Goal: Task Accomplishment & Management: Manage account settings

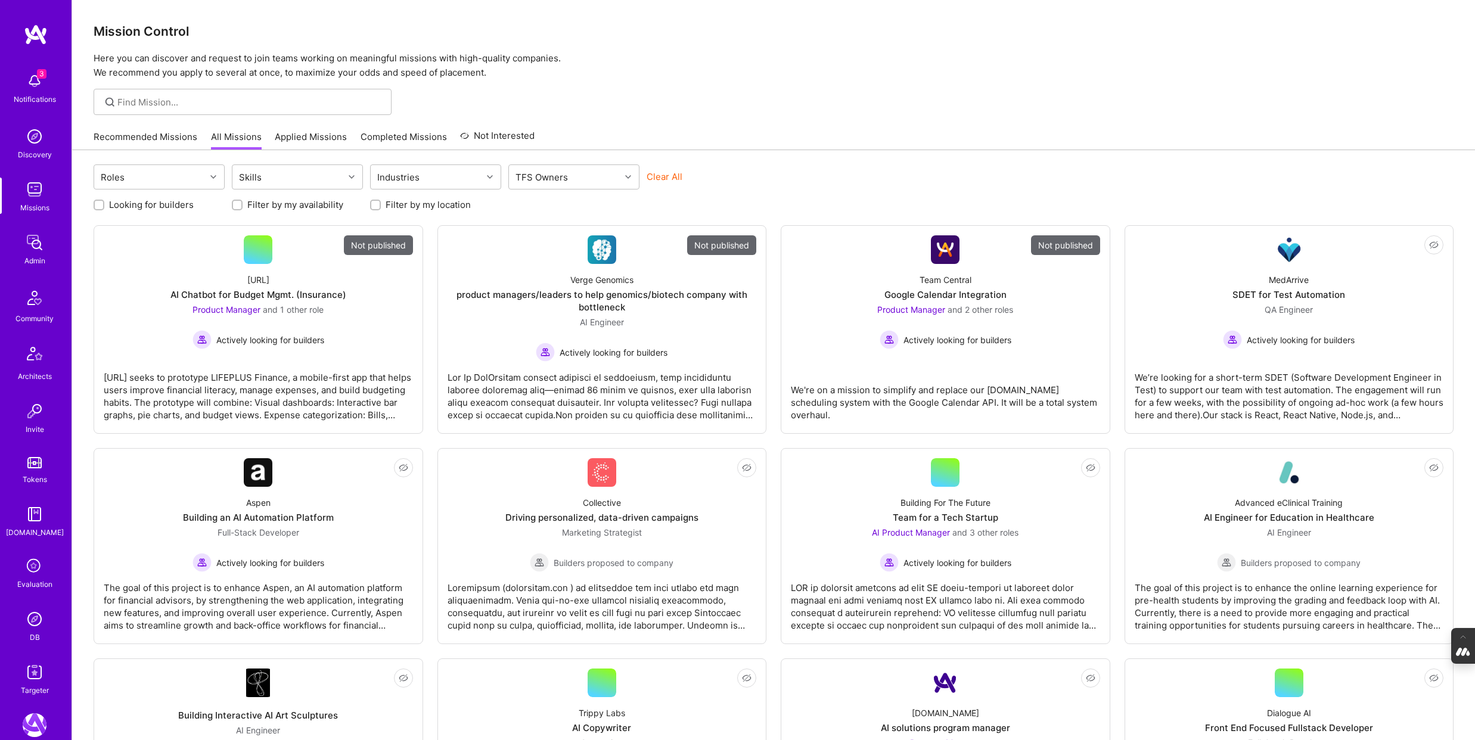
click at [38, 577] on icon at bounding box center [34, 566] width 23 height 23
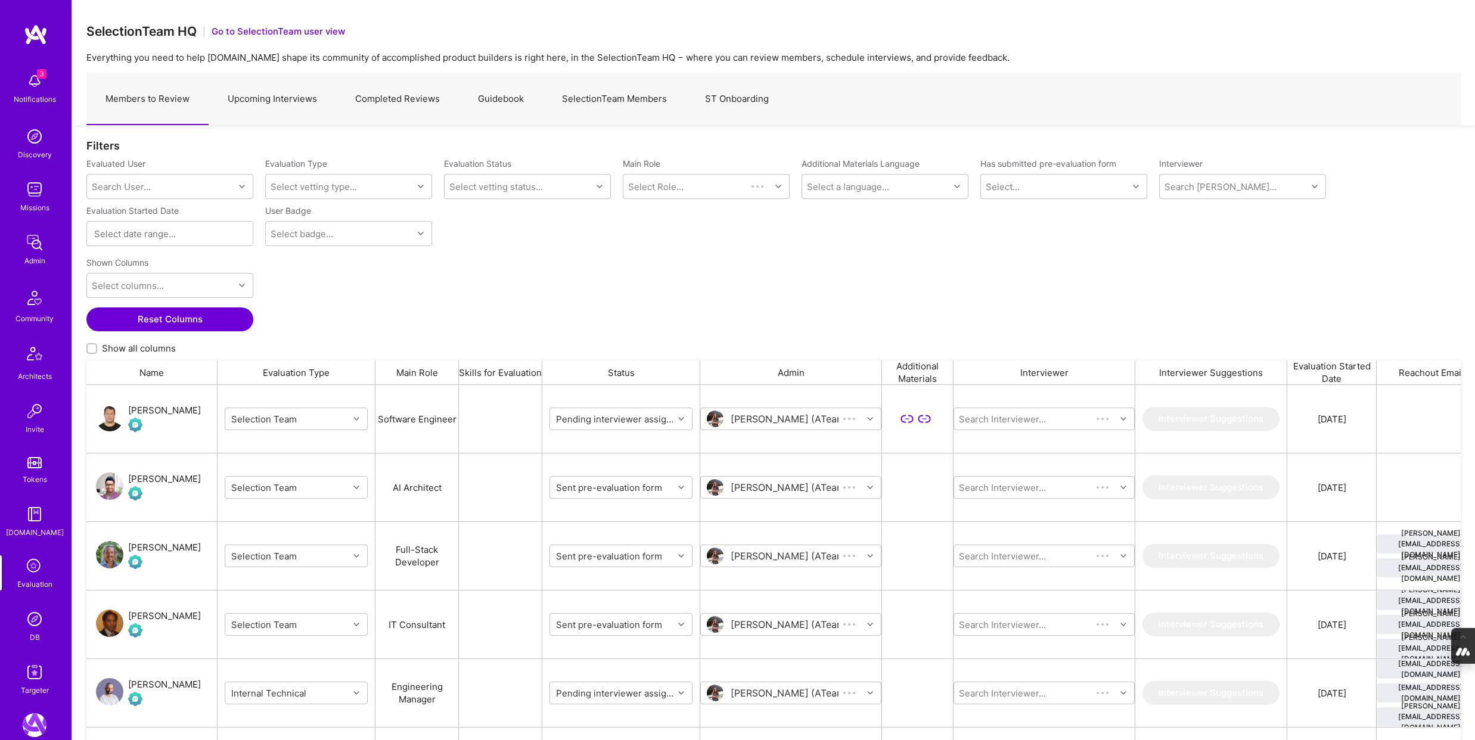
click at [281, 98] on link "Upcoming Interviews" at bounding box center [273, 99] width 128 height 52
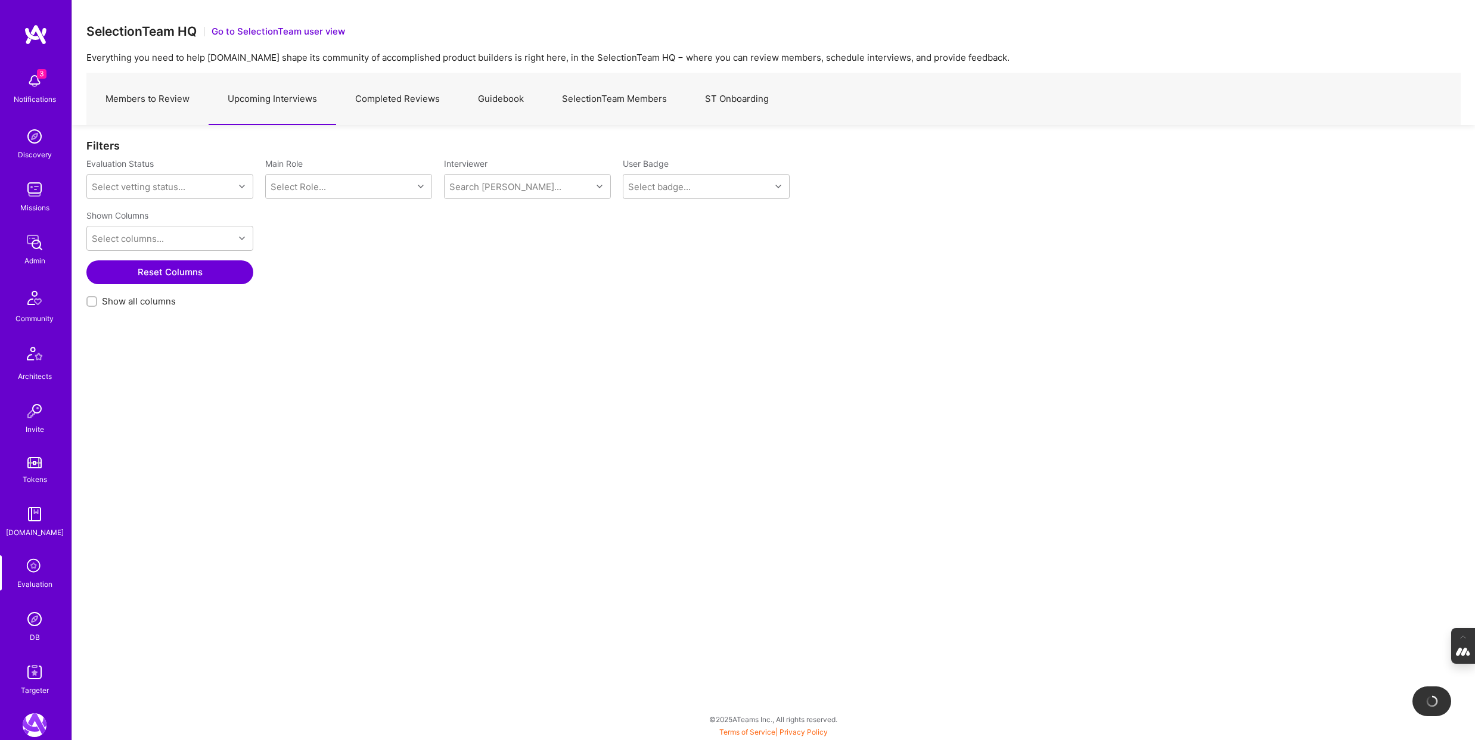
click at [91, 303] on input "Show all columns" at bounding box center [93, 302] width 8 height 8
checkbox input "true"
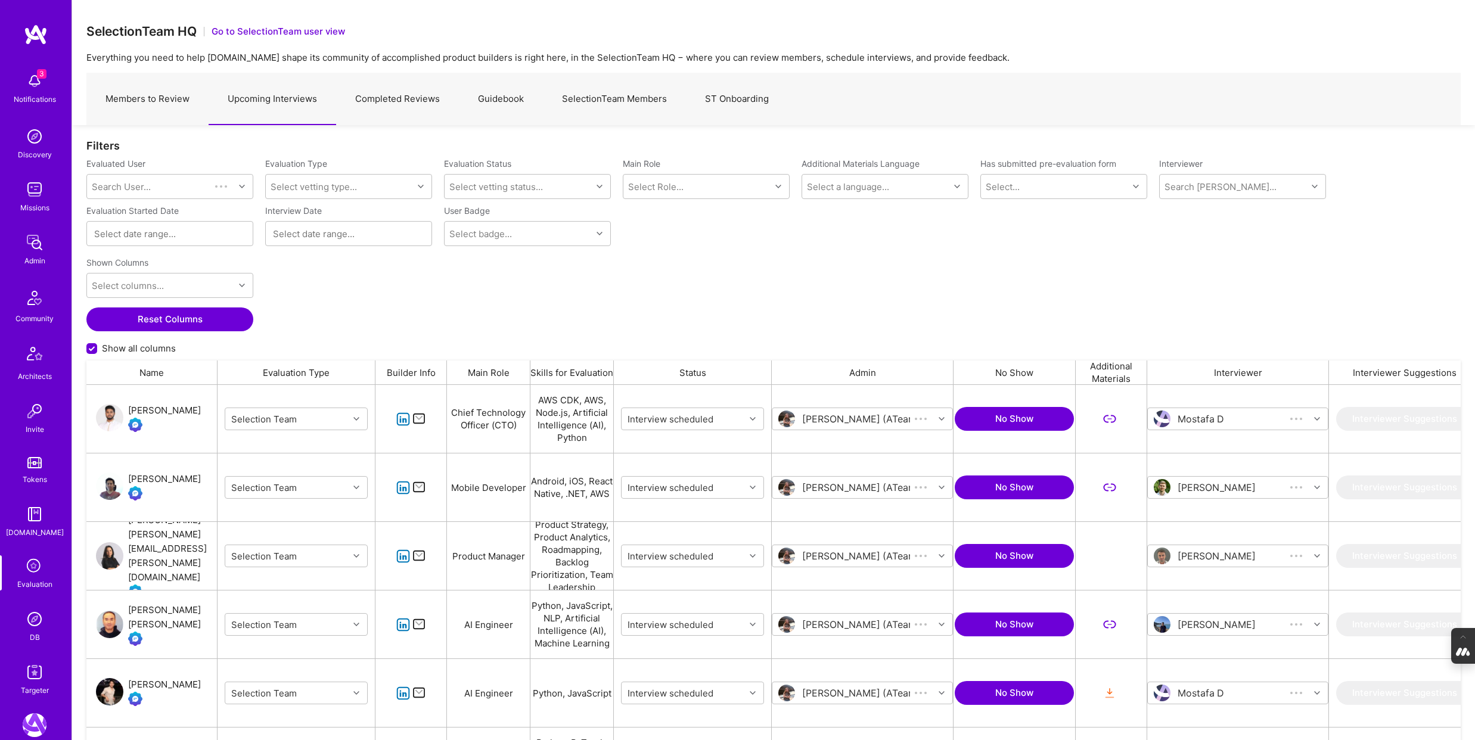
scroll to position [615, 1374]
click at [172, 185] on div "Search User..." at bounding box center [160, 187] width 147 height 24
type input "[PERSON_NAME]"
click at [138, 217] on div "[PERSON_NAME]" at bounding box center [185, 217] width 121 height 13
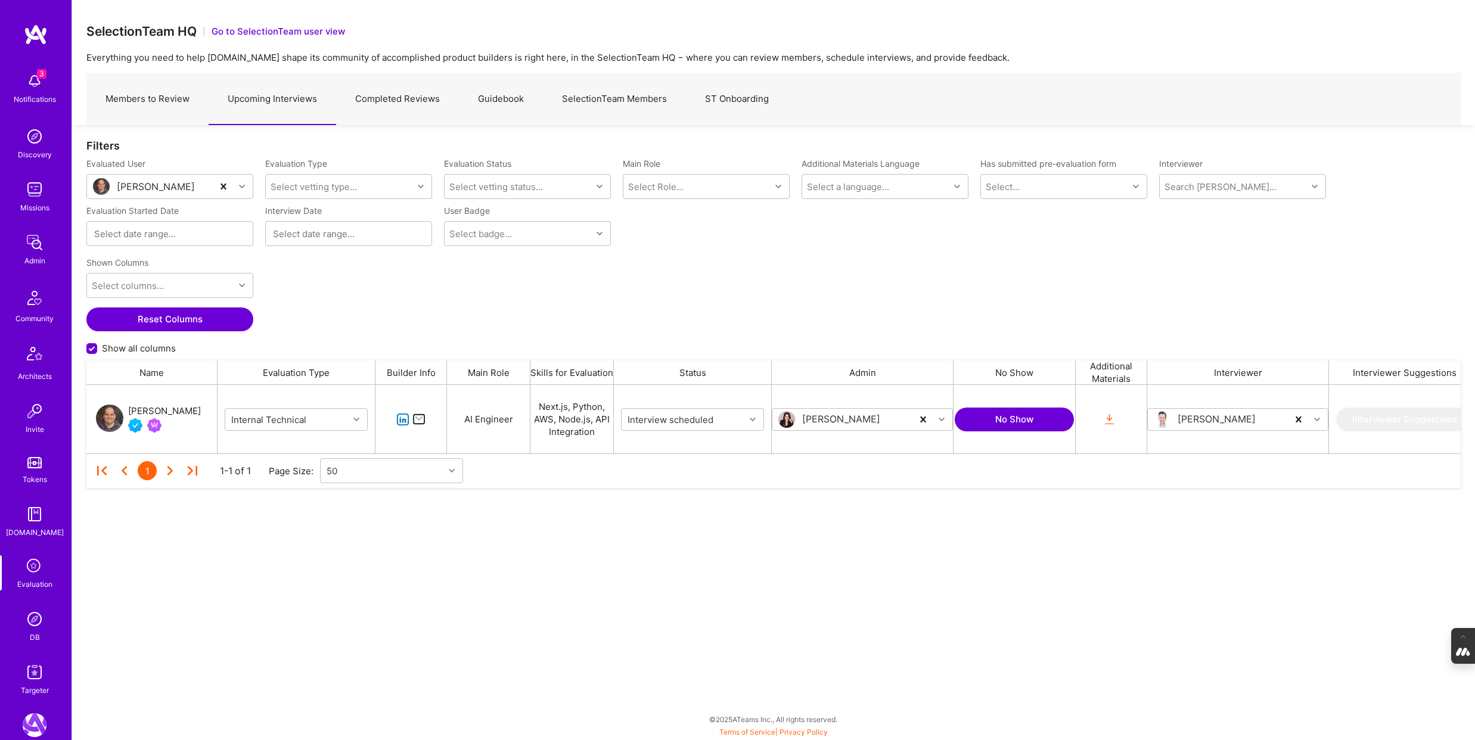
click at [156, 411] on div "[PERSON_NAME]" at bounding box center [164, 411] width 73 height 14
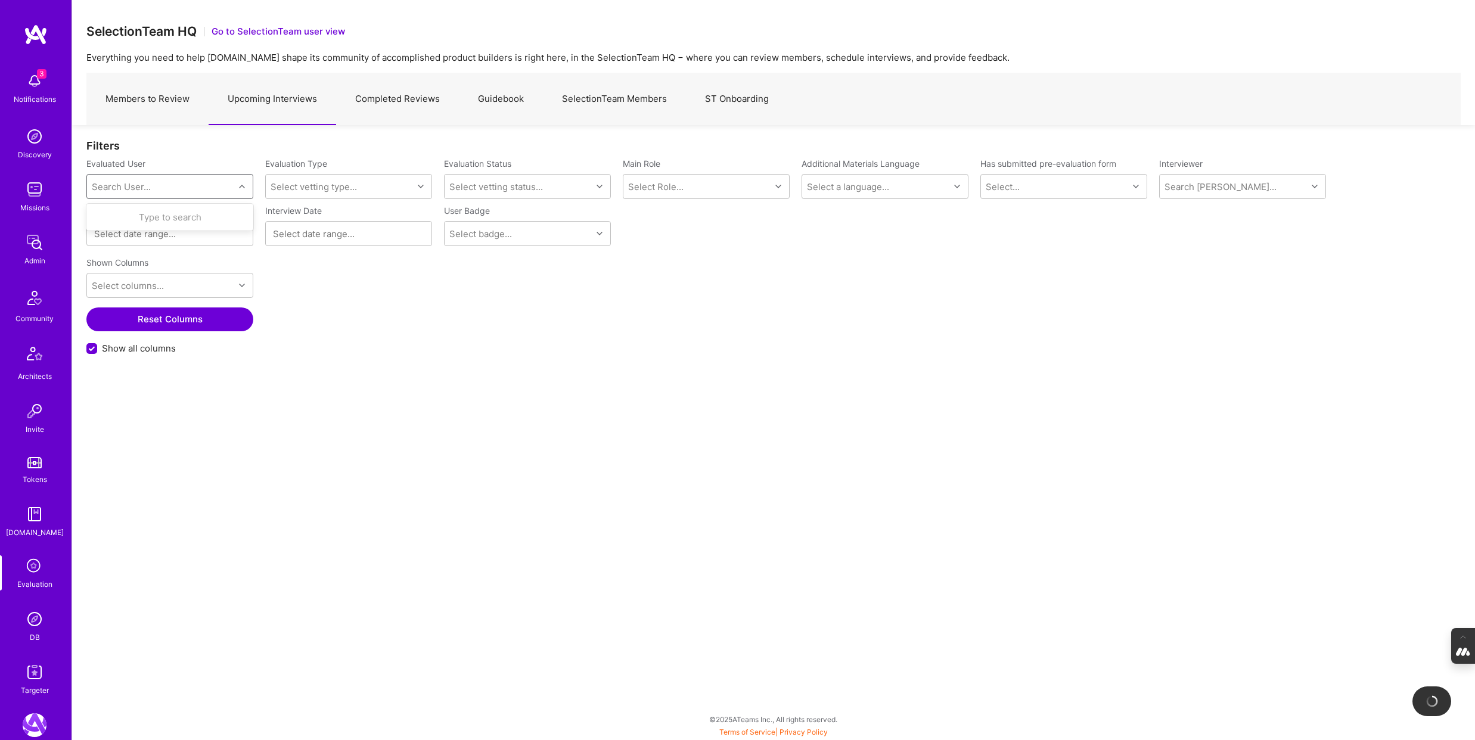
click at [130, 188] on div "Search User..." at bounding box center [121, 187] width 59 height 13
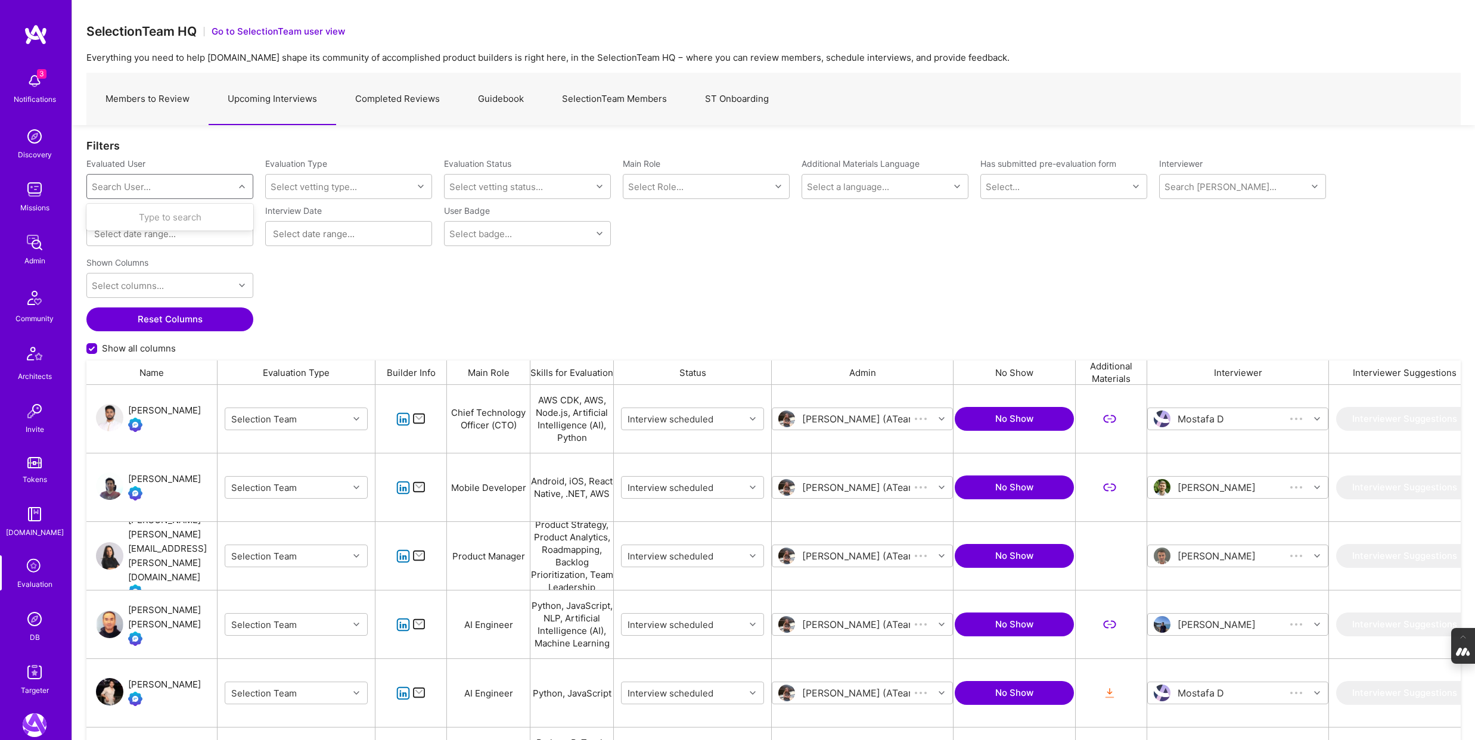
scroll to position [615, 1374]
type input "tony ren"
click at [151, 225] on div "tonyren.us@gmail.com" at bounding box center [186, 235] width 122 height 25
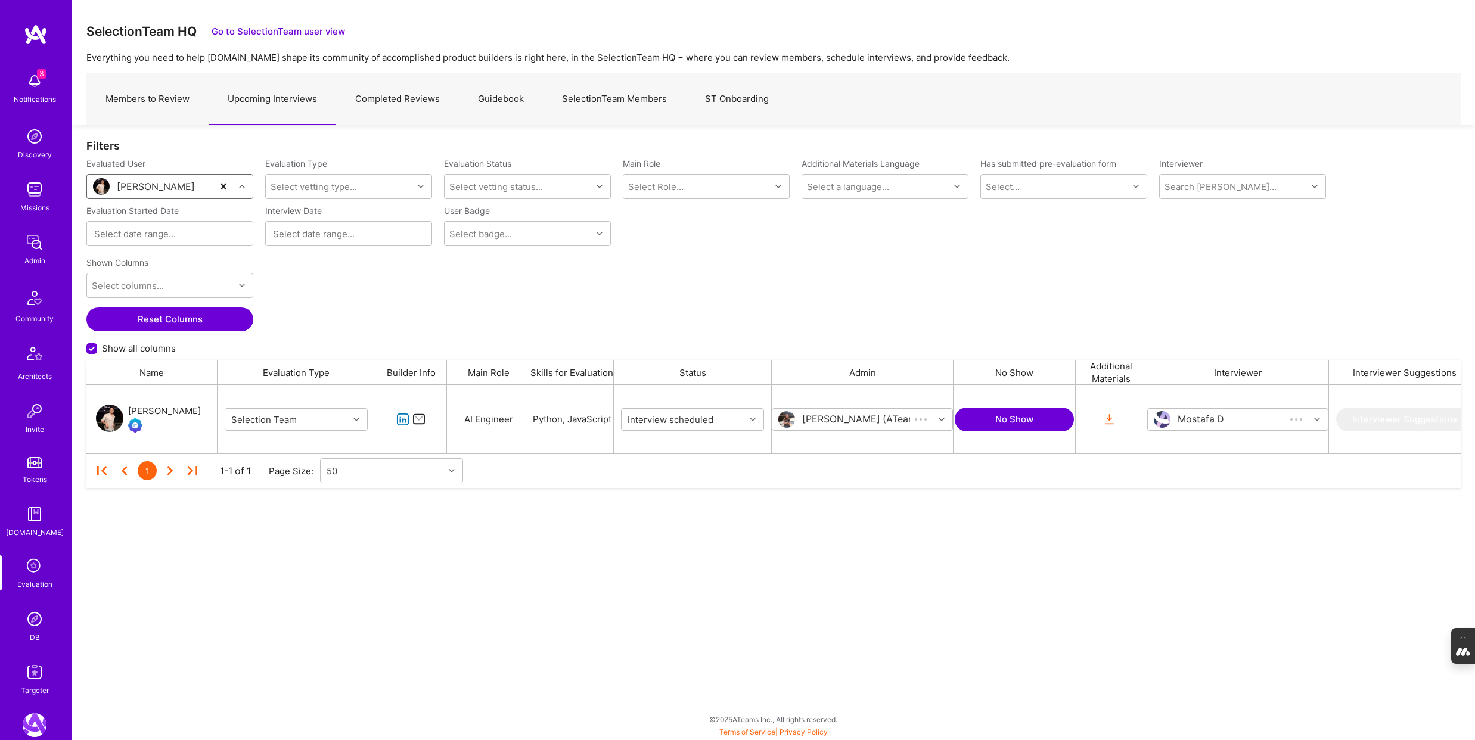
scroll to position [69, 1374]
click at [156, 407] on div "Tony Ren" at bounding box center [164, 411] width 73 height 14
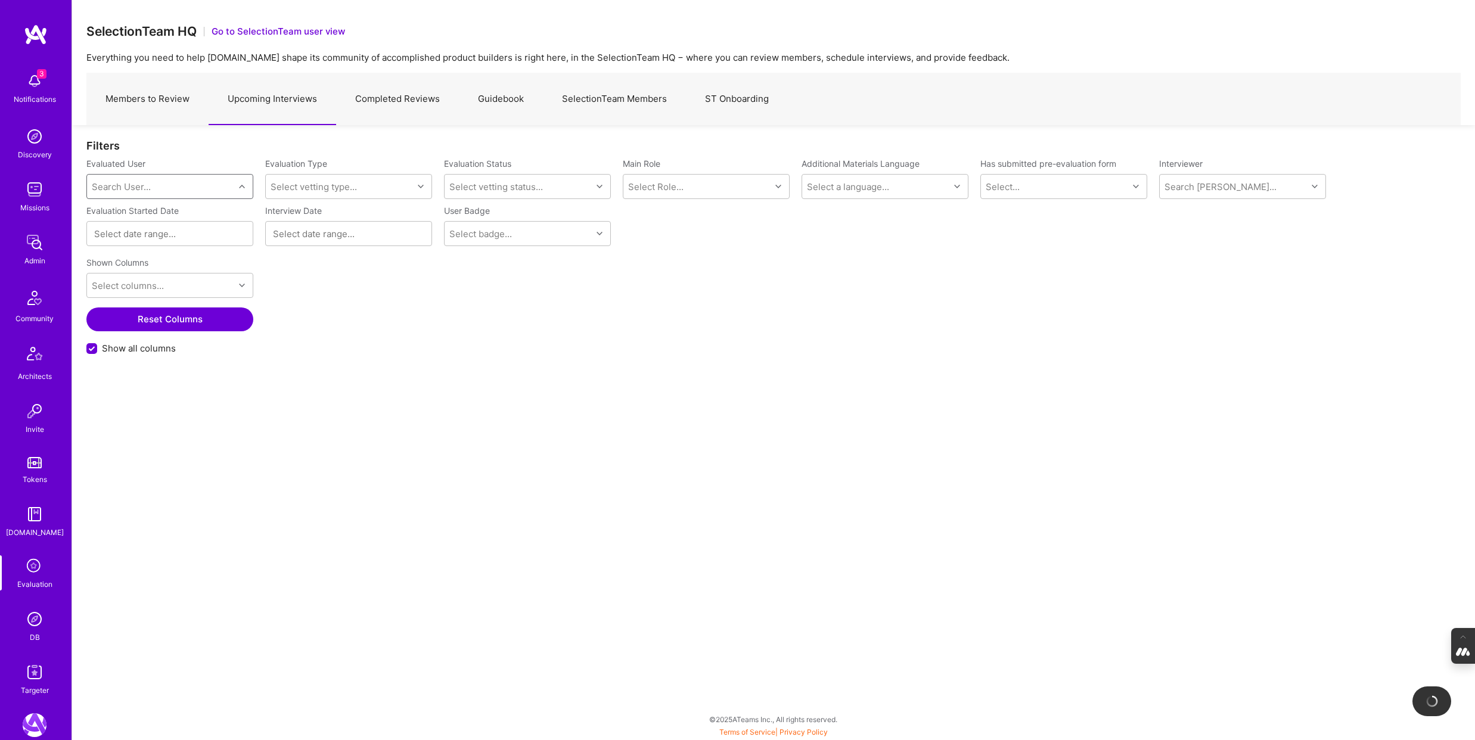
click at [129, 183] on div "Search User..." at bounding box center [121, 187] width 59 height 13
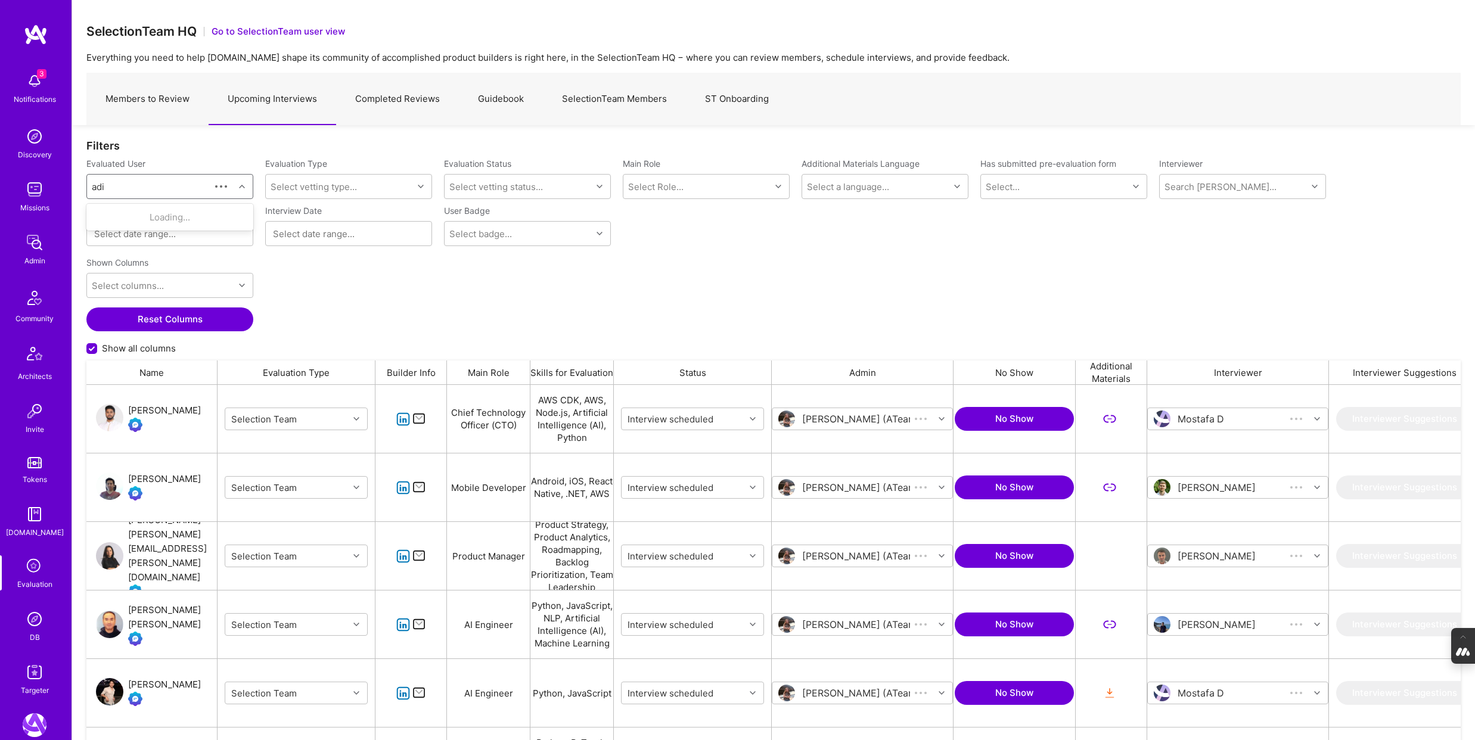
scroll to position [615, 1374]
type input "adil mubeen"
click at [167, 213] on div "[PERSON_NAME]" at bounding box center [185, 217] width 121 height 13
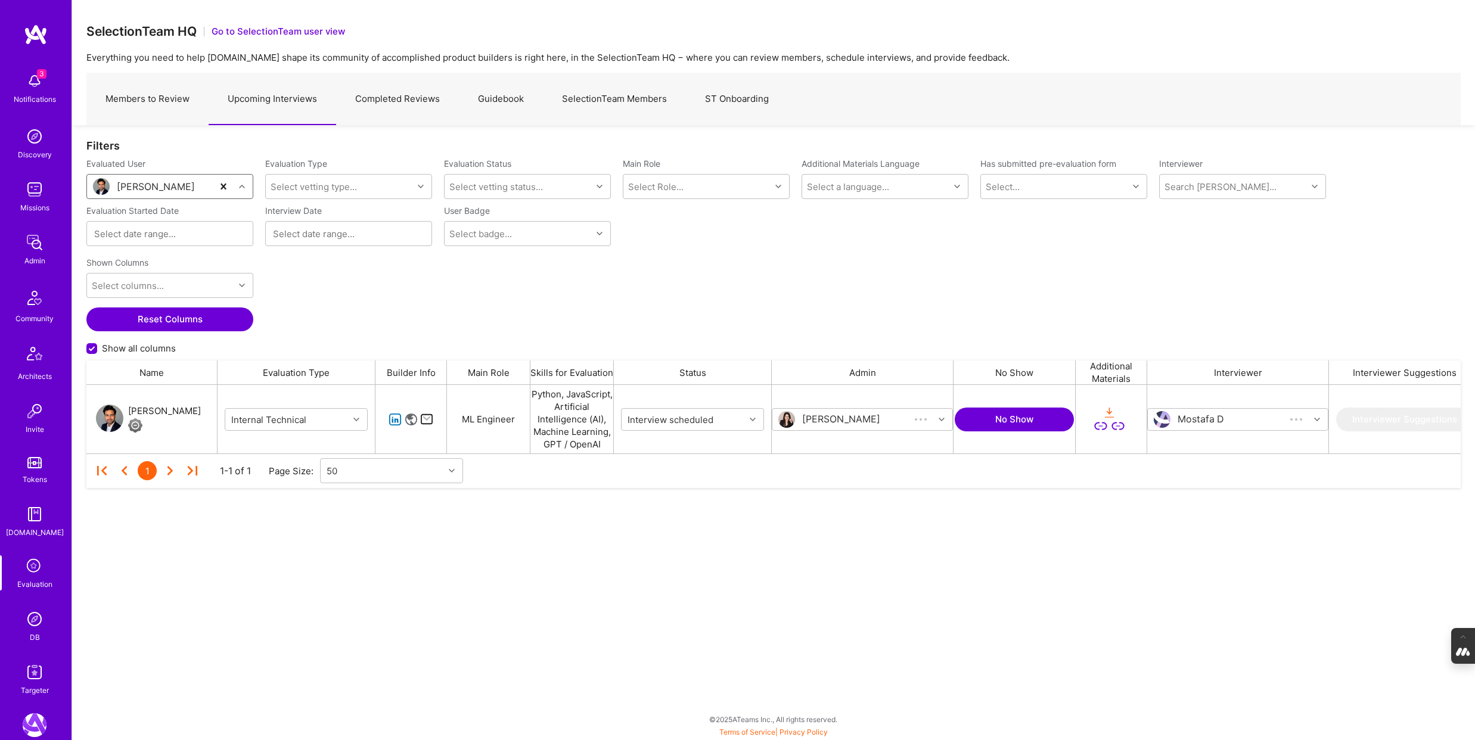
scroll to position [69, 1374]
click at [167, 406] on div "[PERSON_NAME]" at bounding box center [164, 411] width 73 height 14
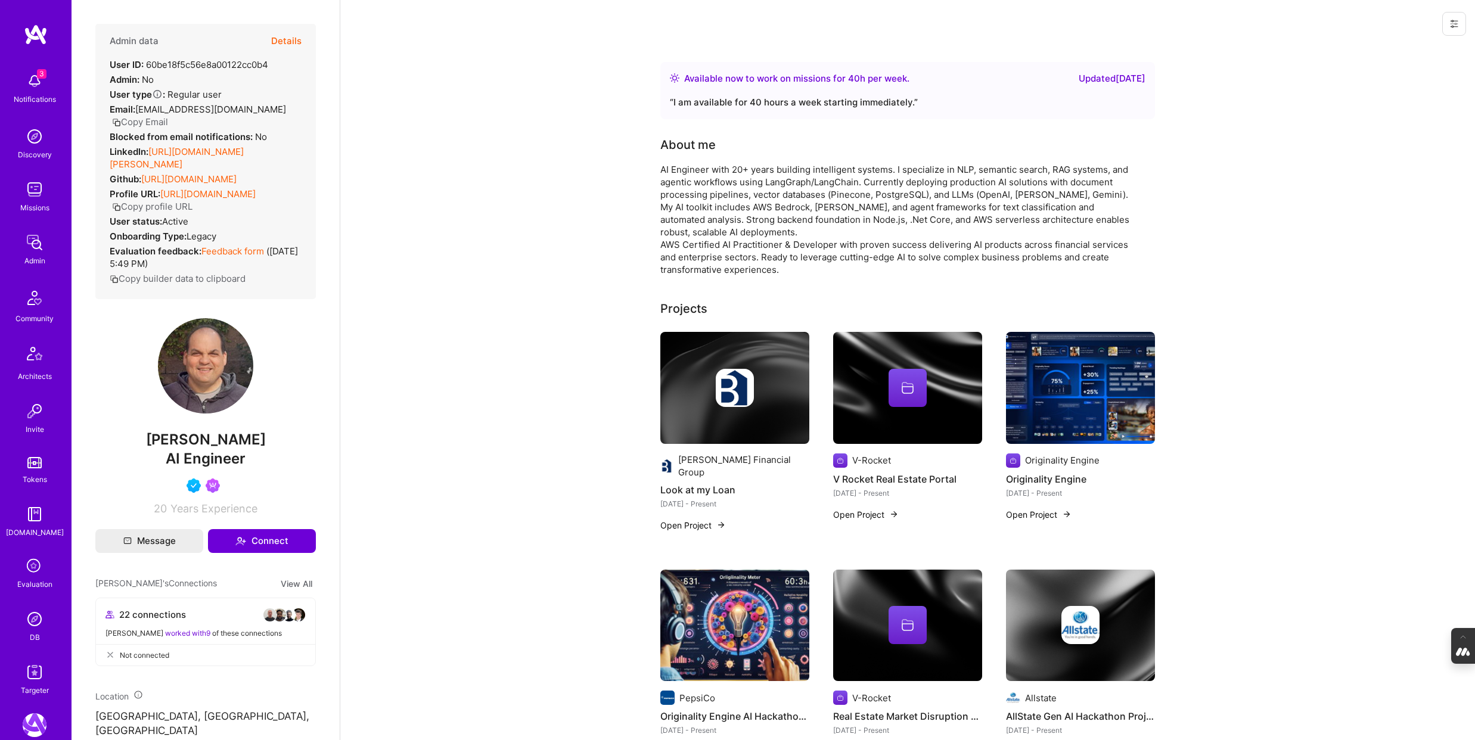
click at [1452, 19] on icon at bounding box center [1454, 24] width 10 height 10
click at [1403, 51] on button "Login as Pedro" at bounding box center [1403, 51] width 126 height 30
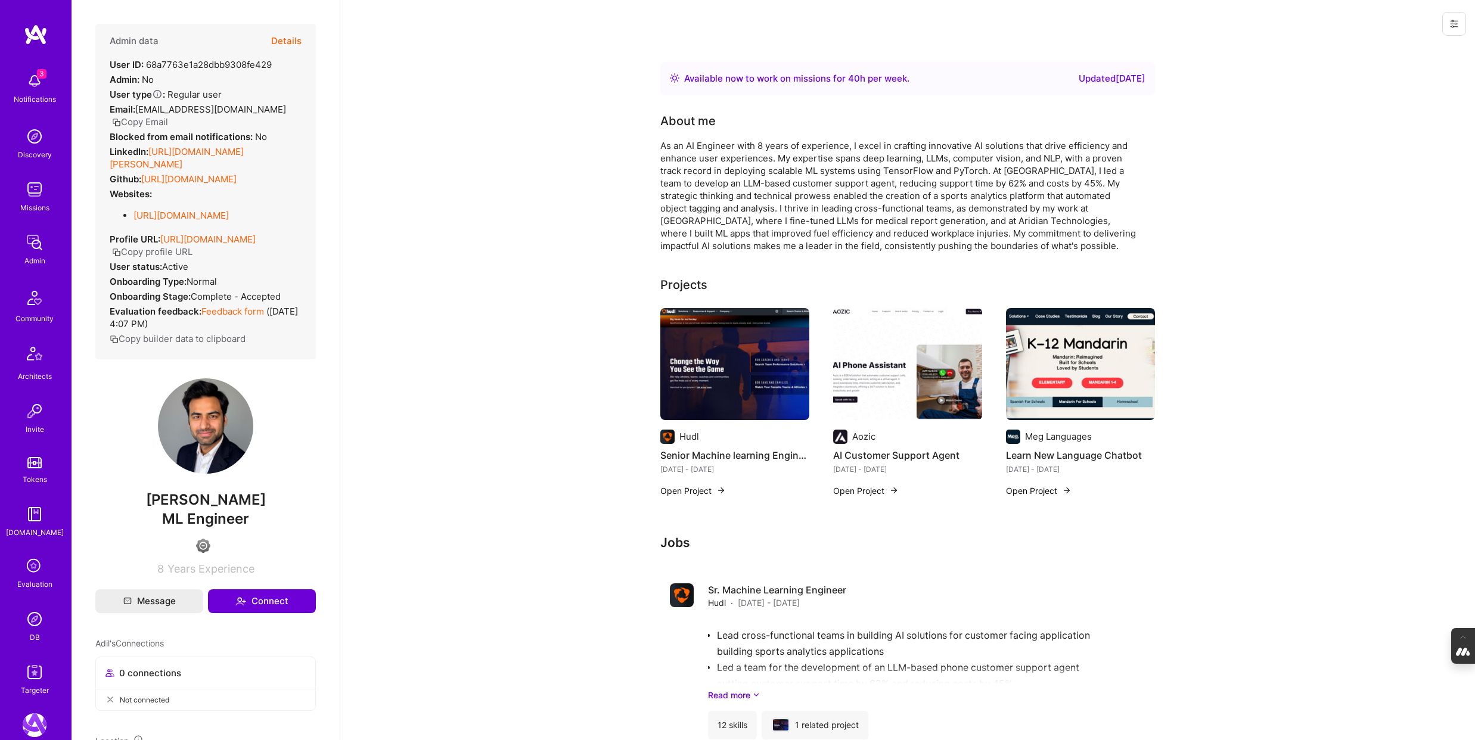
click at [36, 679] on img at bounding box center [35, 672] width 24 height 24
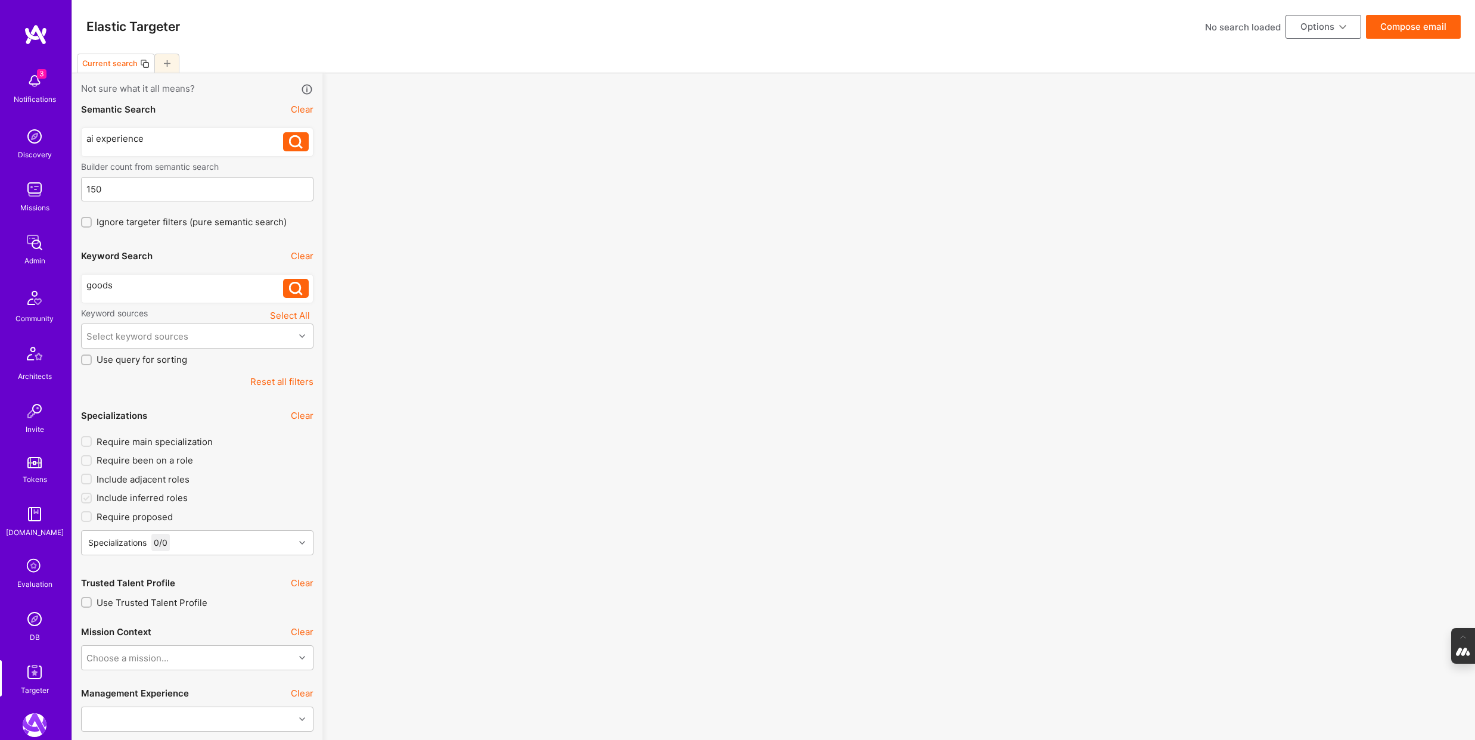
click at [31, 625] on img at bounding box center [35, 619] width 24 height 24
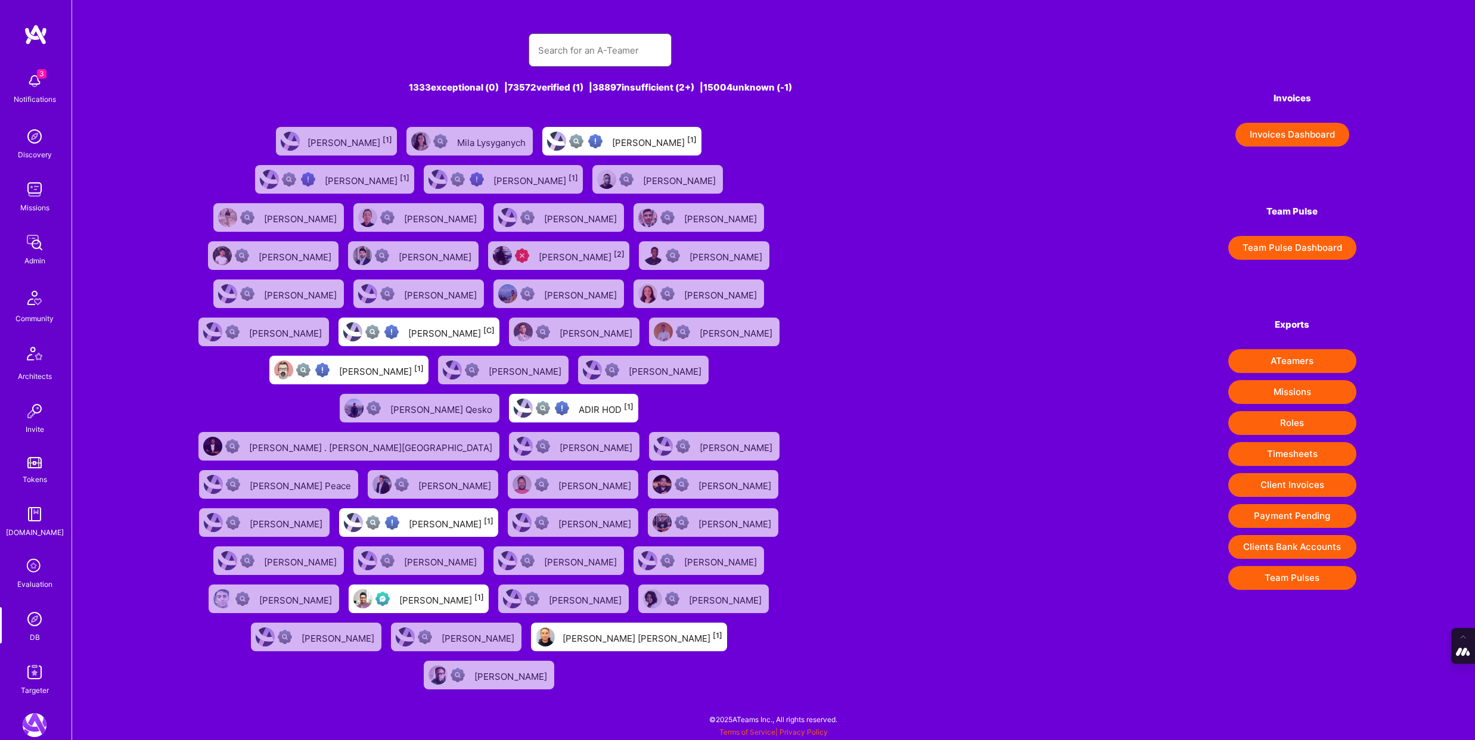
click at [557, 45] on input "text" at bounding box center [600, 50] width 124 height 30
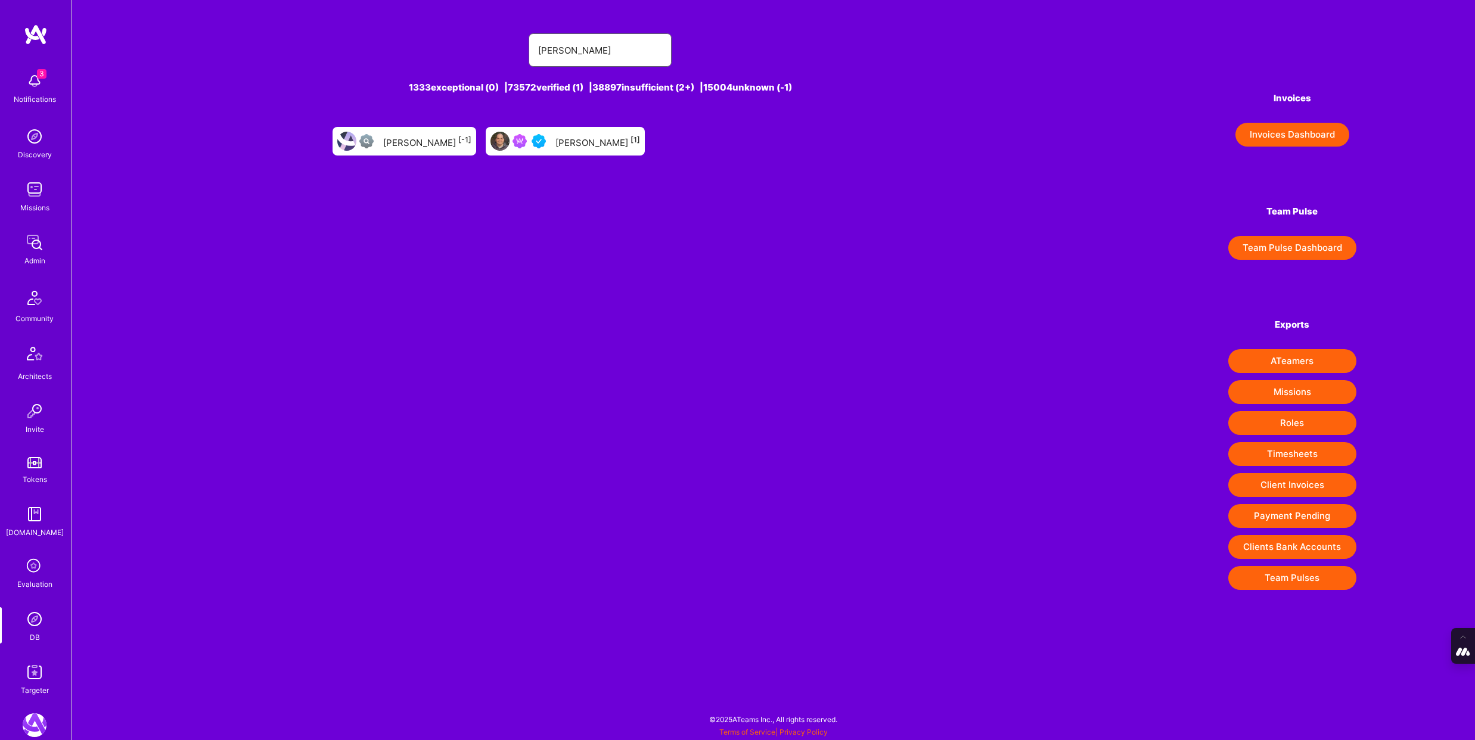
type input "[PERSON_NAME]"
click at [575, 150] on div "[PERSON_NAME] [1]" at bounding box center [565, 141] width 159 height 29
